Goal: Check status: Check status

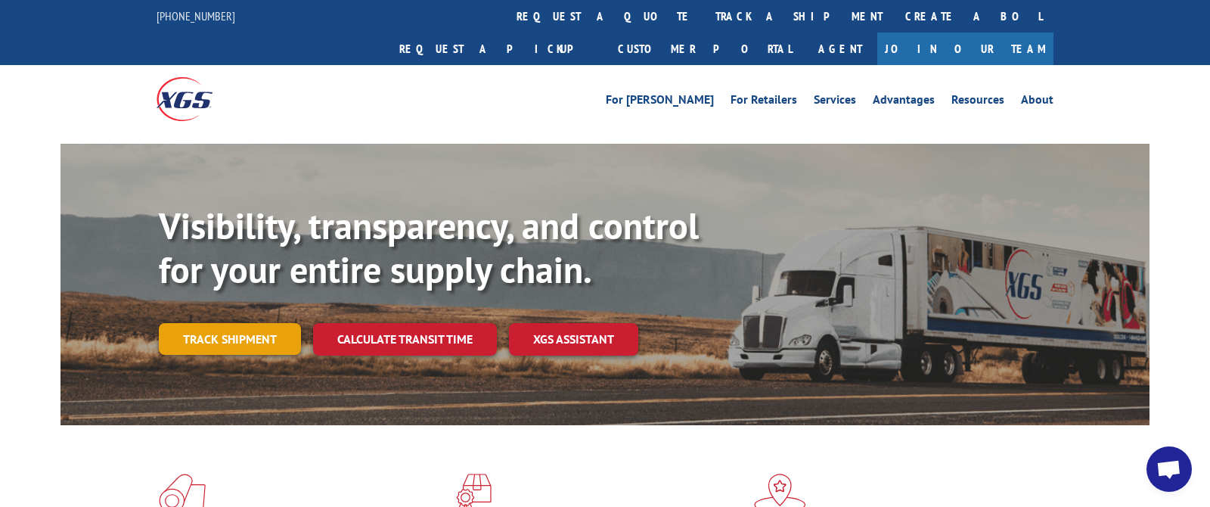
click at [269, 323] on link "Track shipment" at bounding box center [230, 339] width 142 height 32
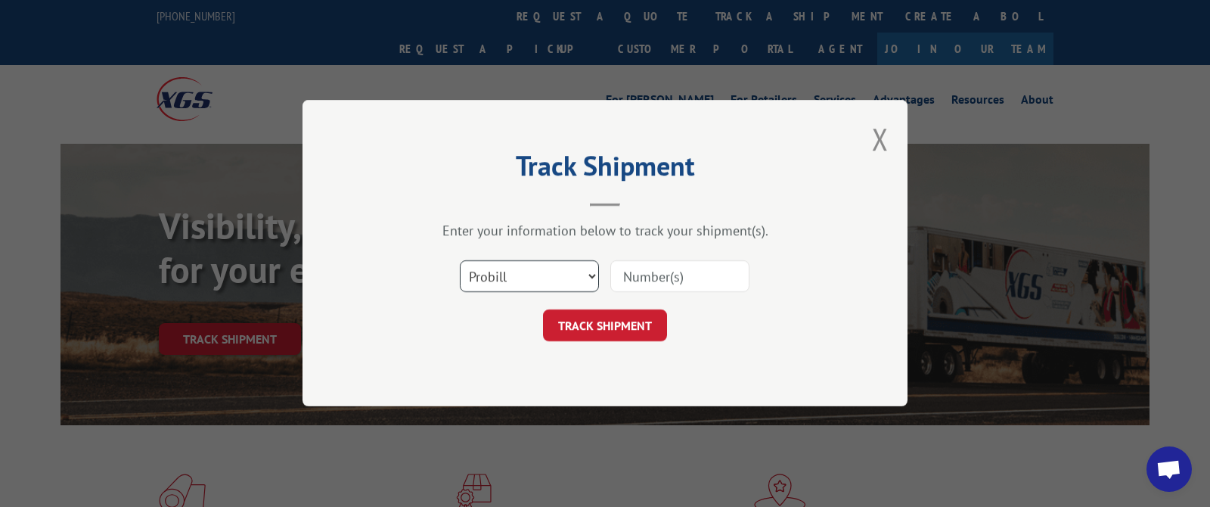
click at [529, 281] on select "Select category... Probill BOL PO" at bounding box center [529, 277] width 139 height 32
select select "bol"
click at [460, 261] on select "Select category... Probill BOL PO" at bounding box center [529, 277] width 139 height 32
click at [643, 276] on input at bounding box center [680, 277] width 139 height 32
paste input "HHH0061152725"
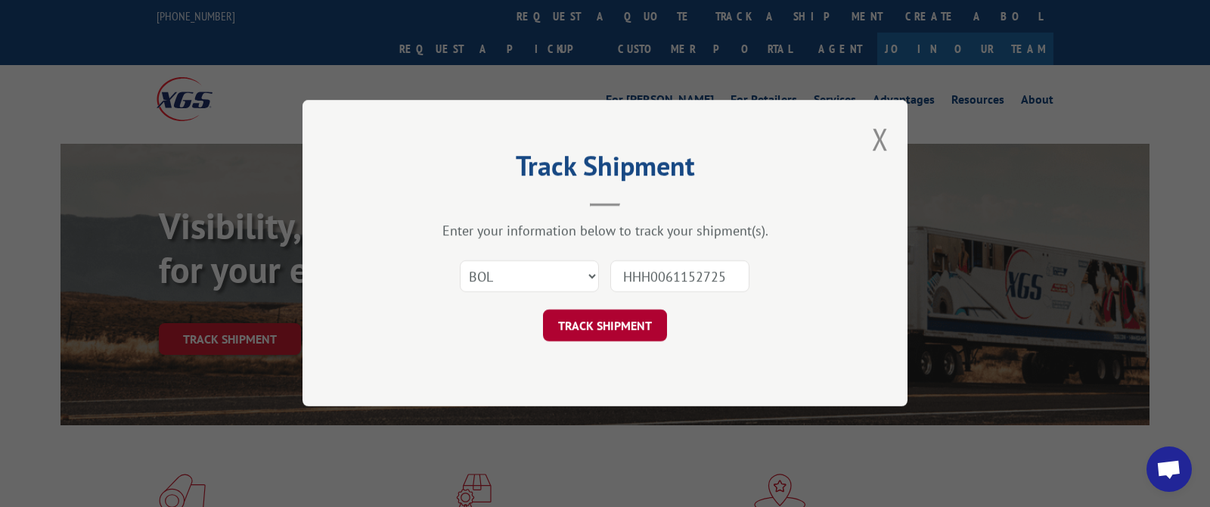
type input "HHH0061152725"
click at [603, 331] on button "TRACK SHIPMENT" at bounding box center [605, 326] width 124 height 32
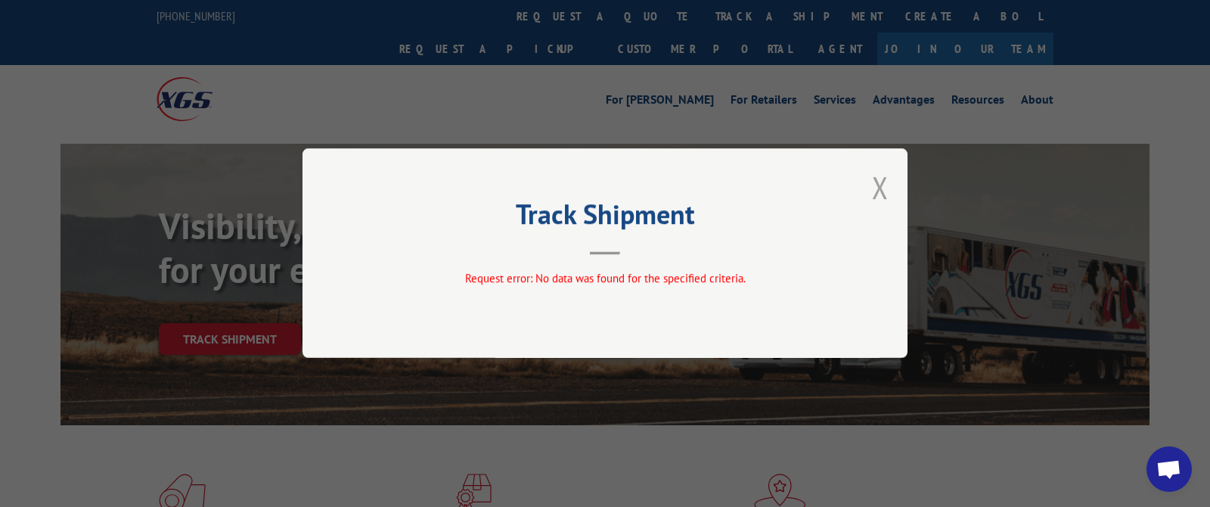
click at [874, 178] on button "Close modal" at bounding box center [880, 187] width 17 height 40
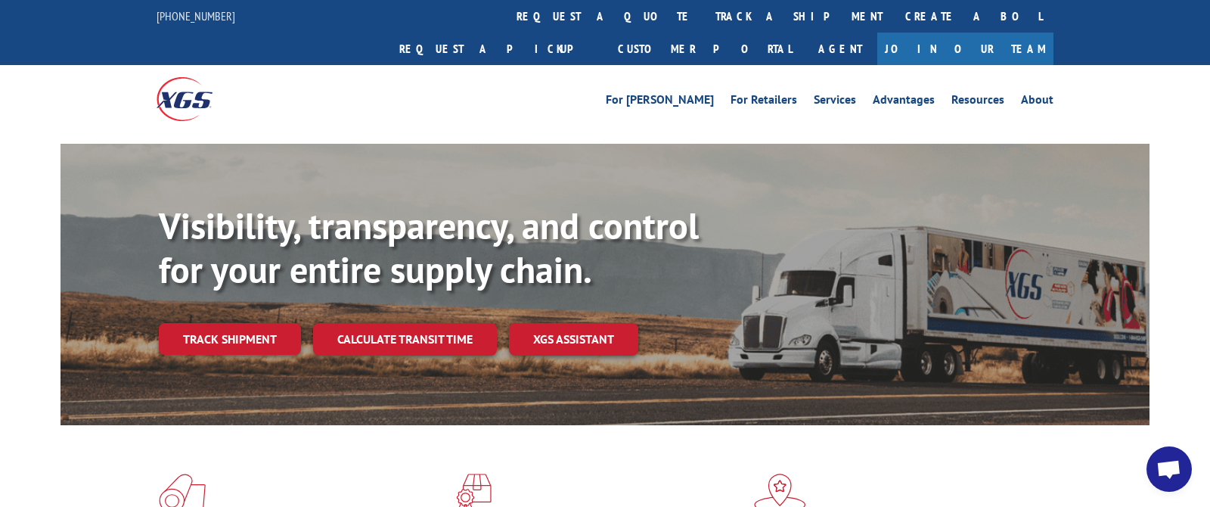
click at [1168, 479] on span "Open chat" at bounding box center [1169, 470] width 25 height 21
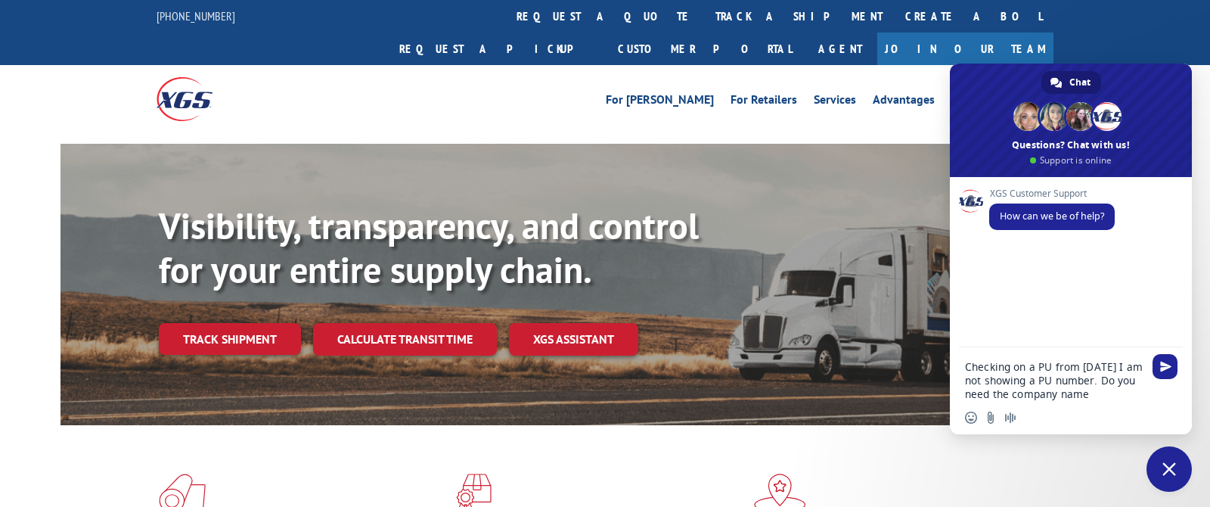
type textarea "Checking on a PU from [DATE] I am not showing a PU number. Do you need the comp…"
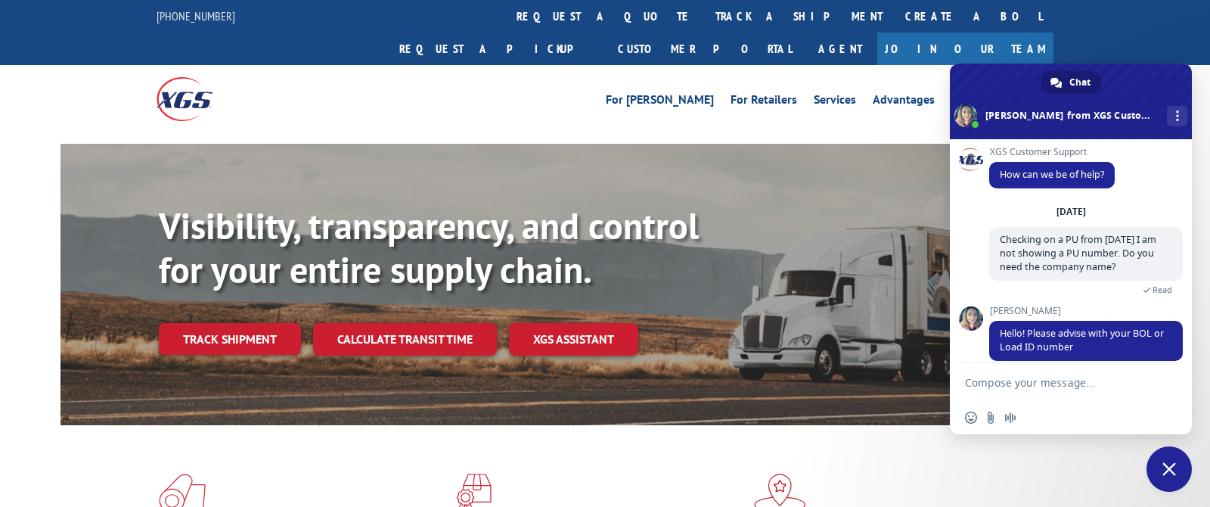
scroll to position [21, 0]
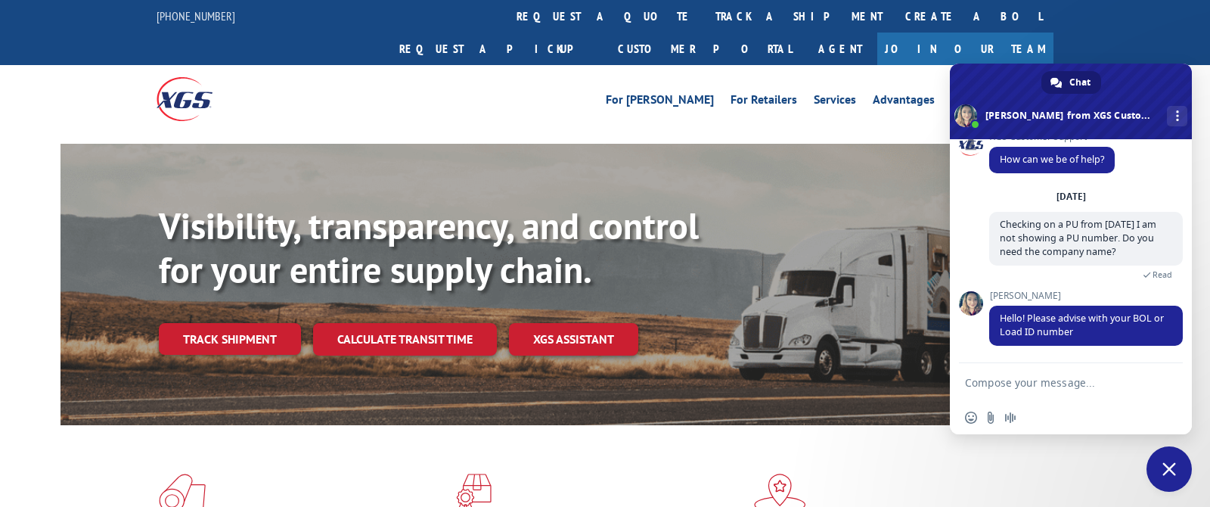
paste textarea "HHH0061152725"
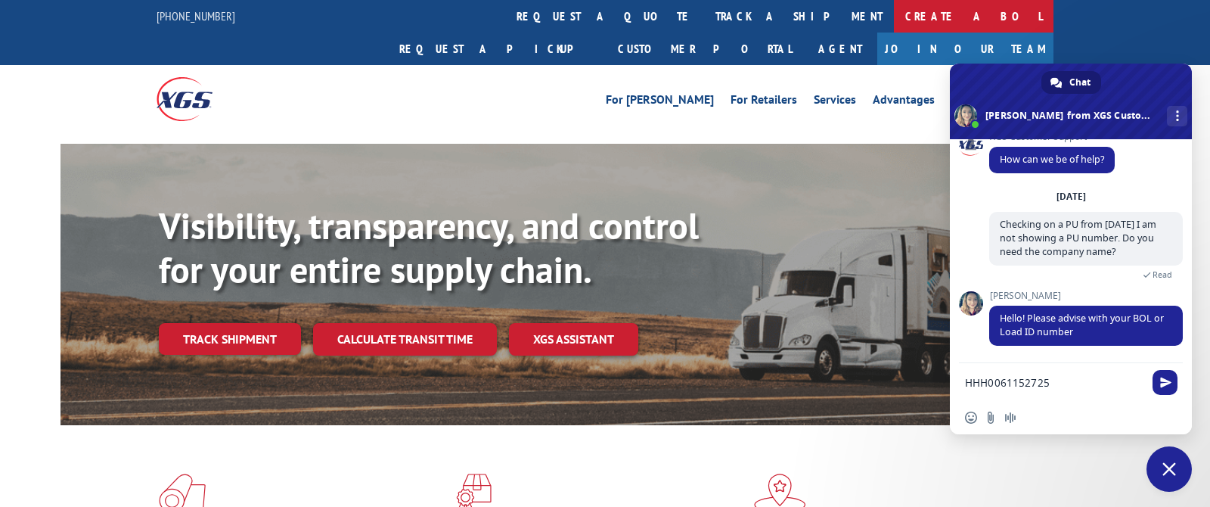
type textarea "HHH0061152725"
click at [1171, 378] on span "Send" at bounding box center [1165, 382] width 25 height 25
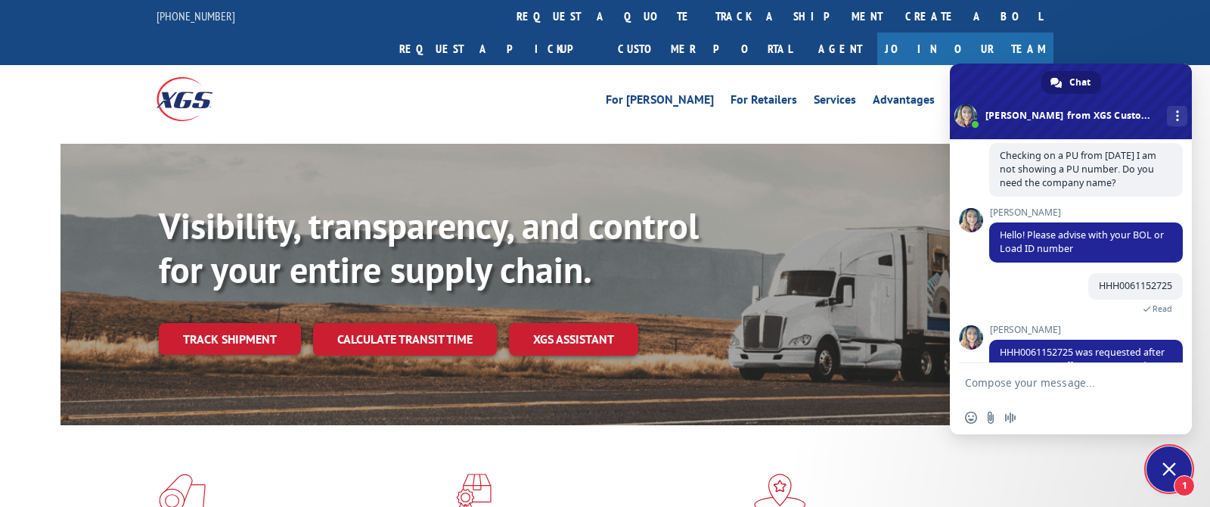
scroll to position [153, 0]
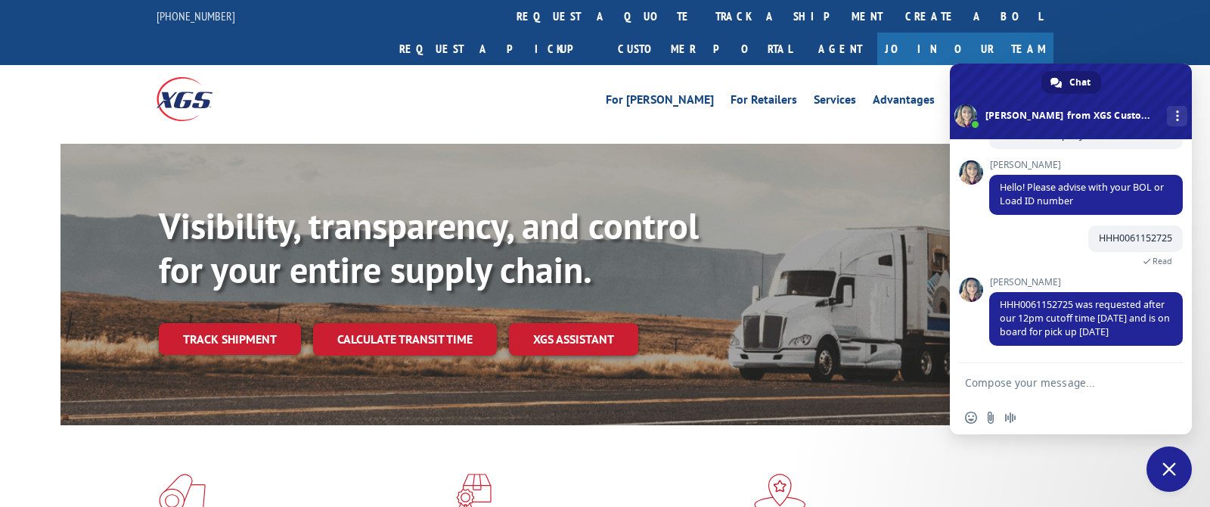
click at [1040, 388] on textarea "Compose your message..." at bounding box center [1054, 383] width 179 height 14
type textarea "Thank you!"
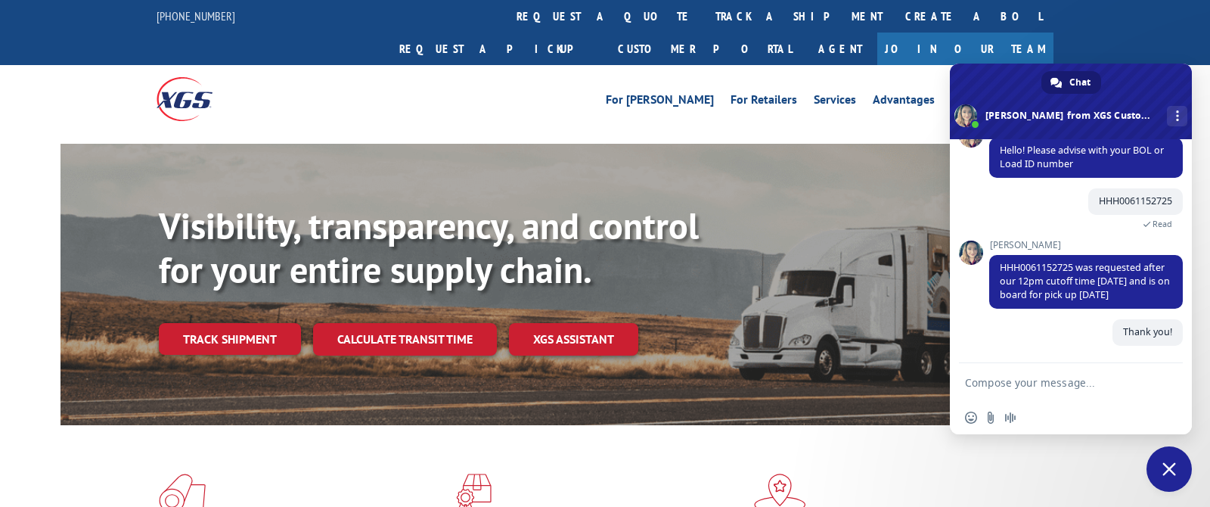
scroll to position [191, 0]
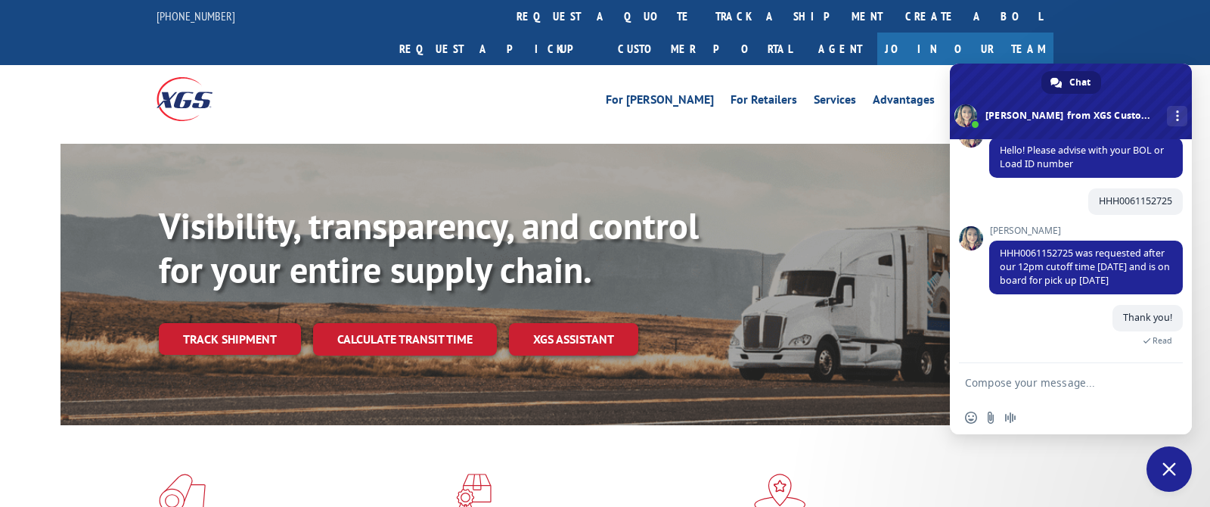
click at [1168, 11] on div "[PHONE_NUMBER] request a quote track a shipment Create a BOL Request a pickup C…" at bounding box center [605, 32] width 1210 height 65
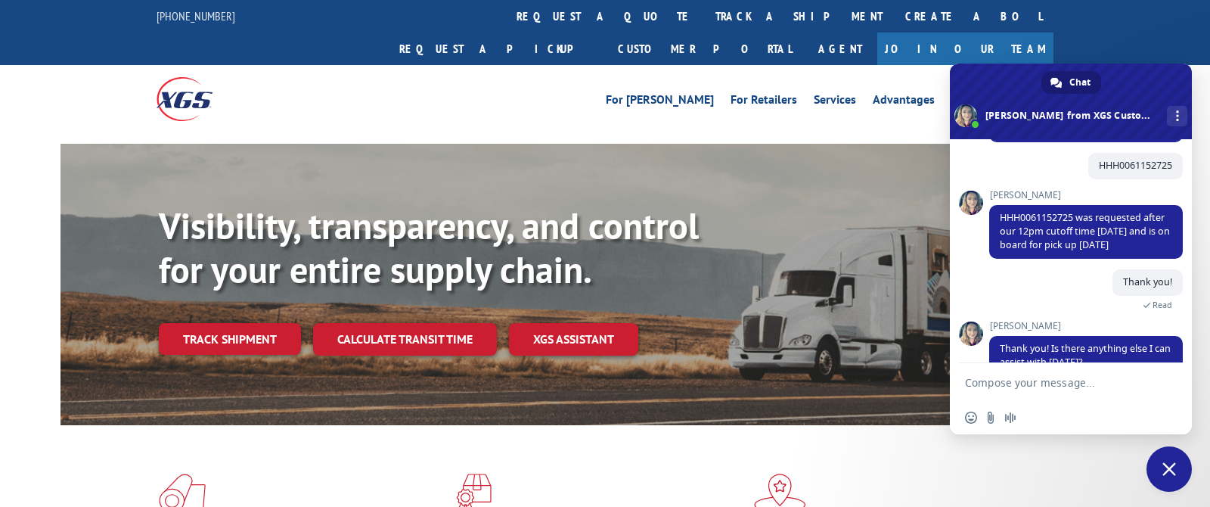
scroll to position [257, 0]
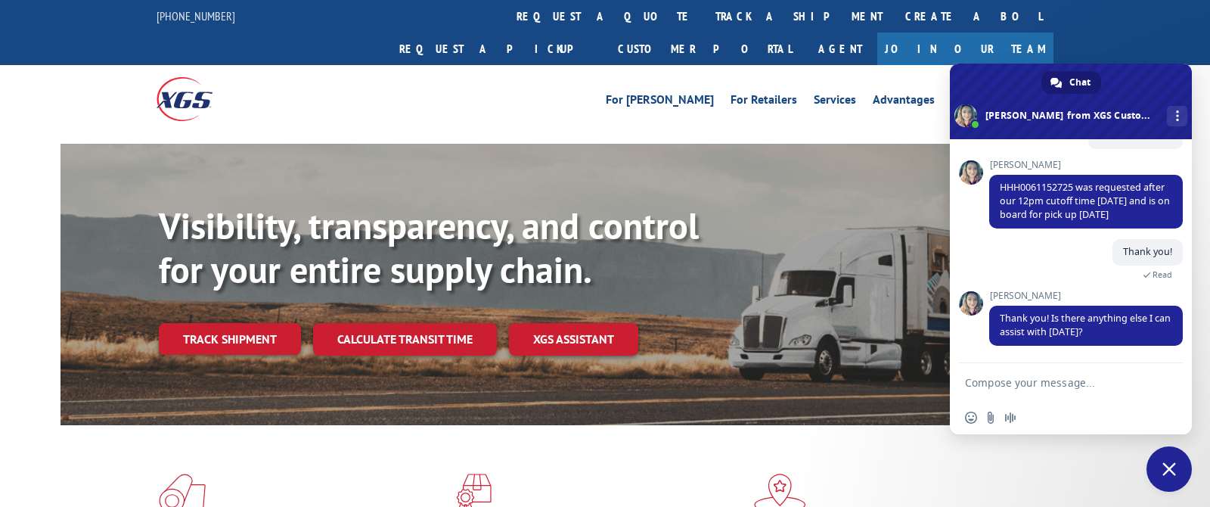
click at [1036, 385] on textarea "Compose your message..." at bounding box center [1054, 383] width 179 height 14
type textarea "That was all"
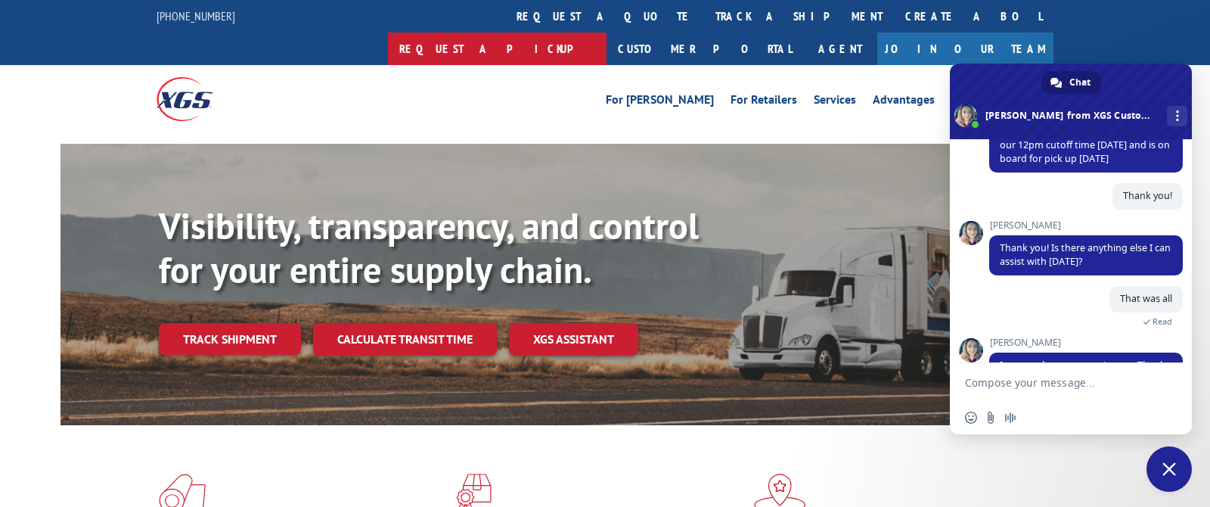
scroll to position [431, 0]
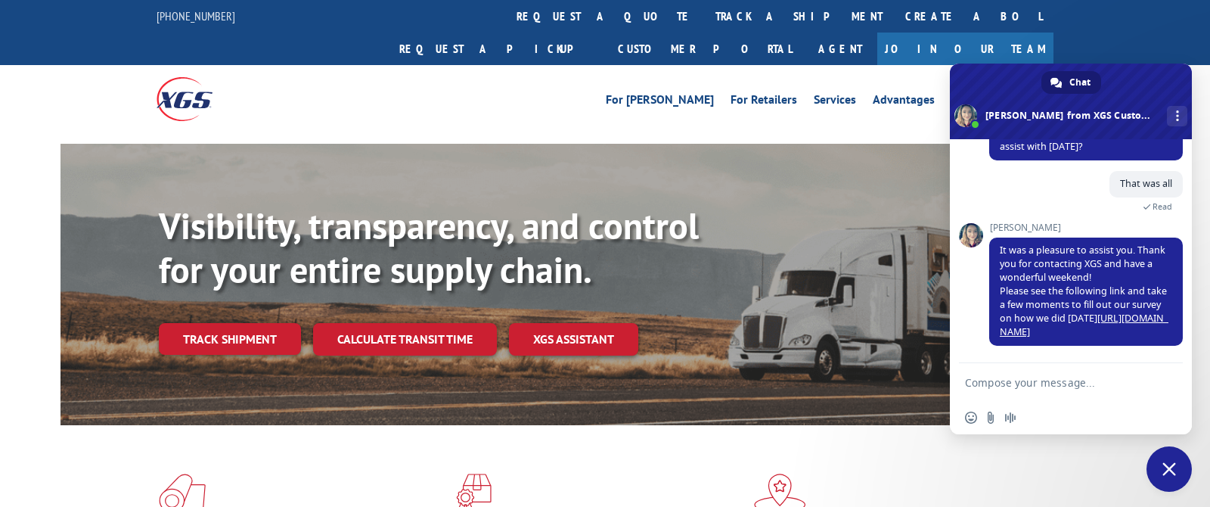
click at [1152, 65] on div "For [PERSON_NAME] For Retailers Services Advantages Resources About For [PERSON…" at bounding box center [605, 98] width 1210 height 67
click at [1062, 332] on link "[URL][DOMAIN_NAME]" at bounding box center [1084, 325] width 169 height 26
